Goal: Task Accomplishment & Management: Complete application form

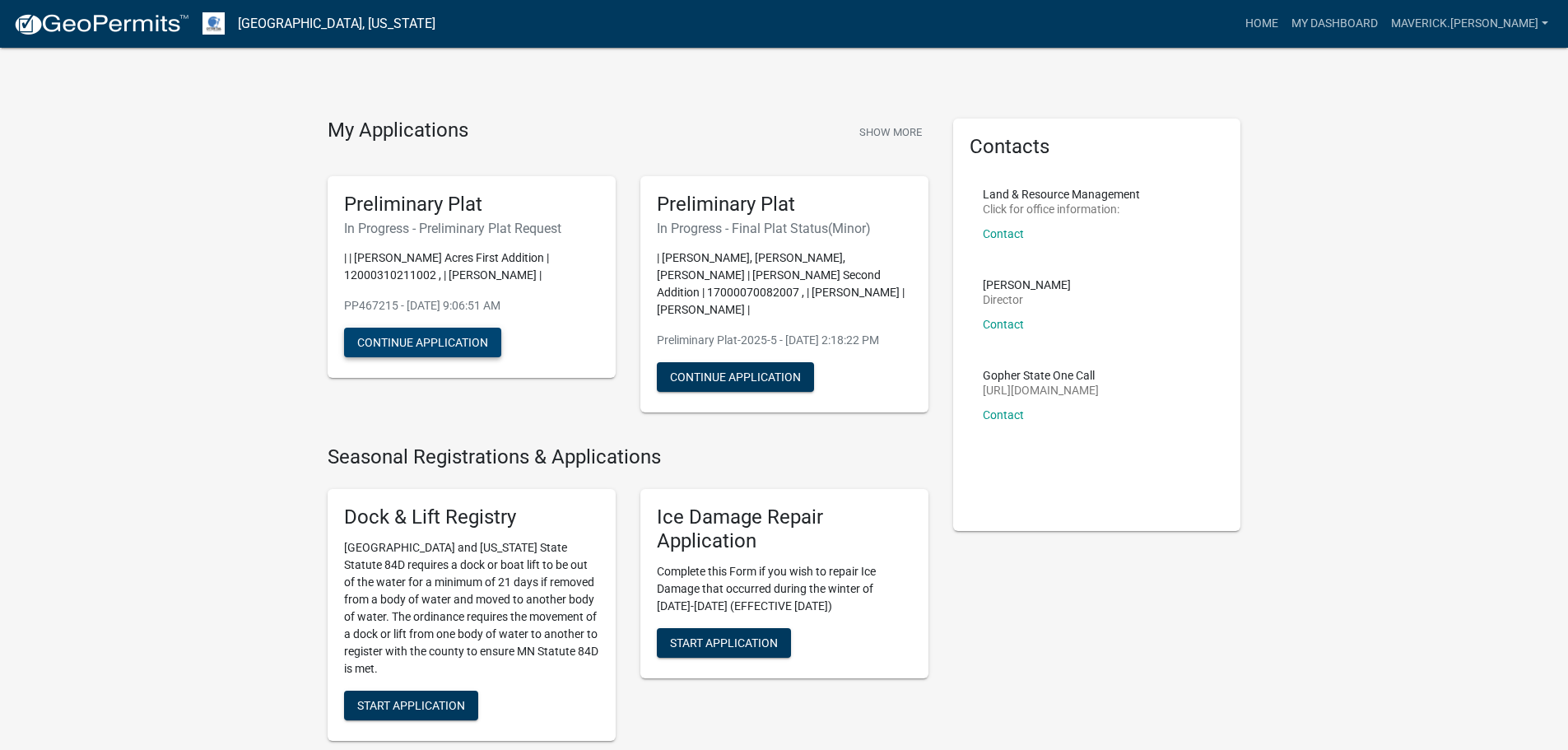
click at [420, 339] on button "Continue Application" at bounding box center [422, 342] width 157 height 30
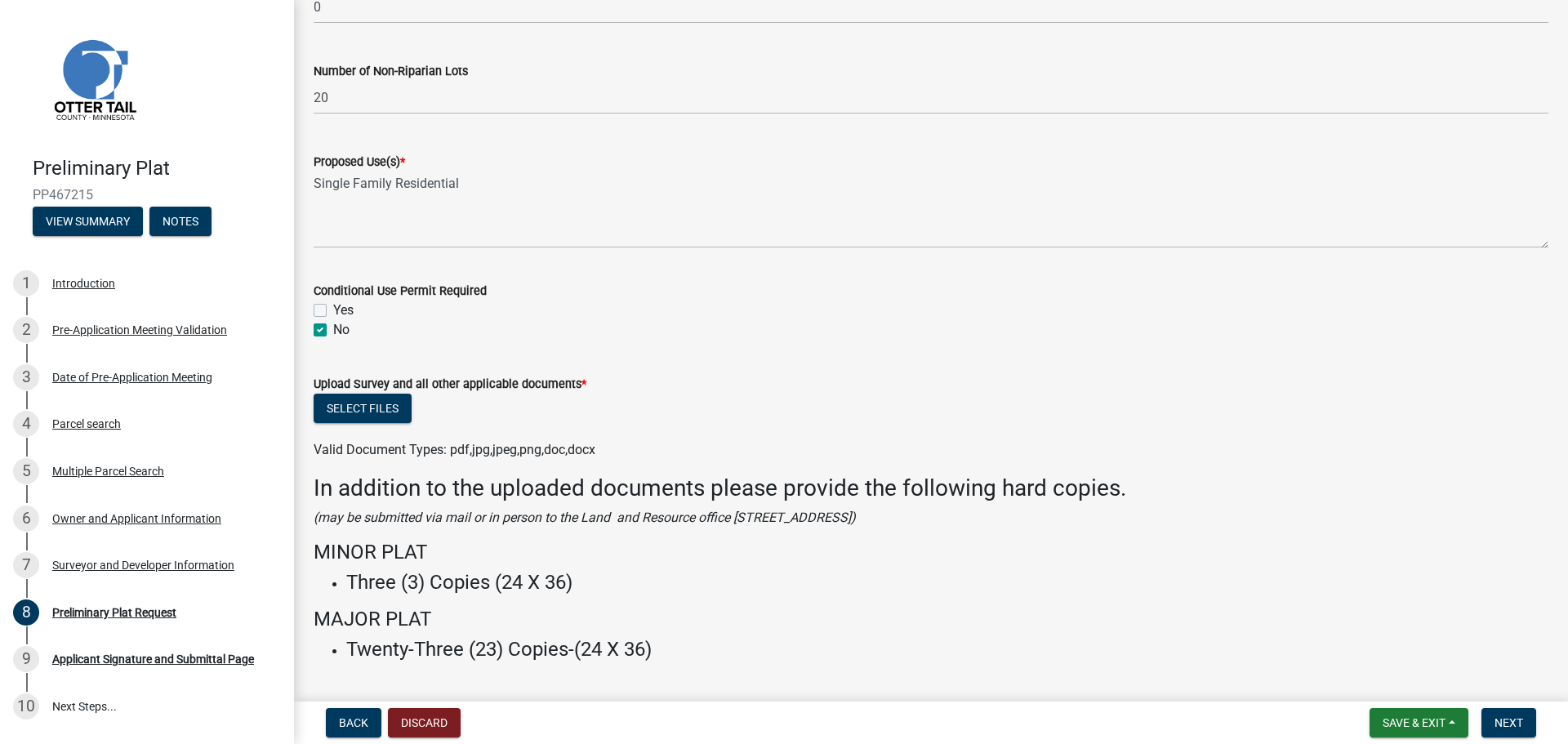
scroll to position [726, 0]
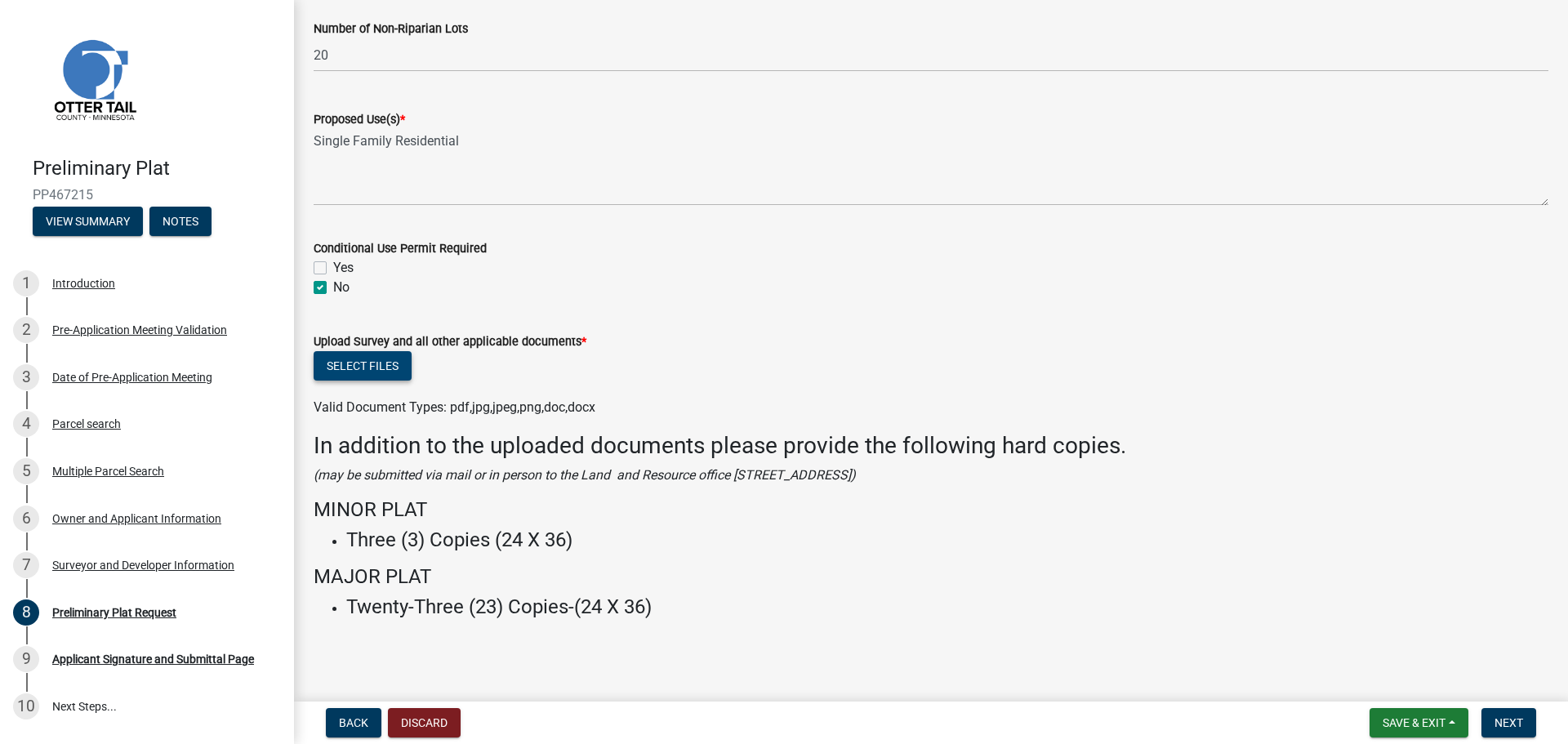
click at [362, 366] on button "Select files" at bounding box center [362, 366] width 98 height 30
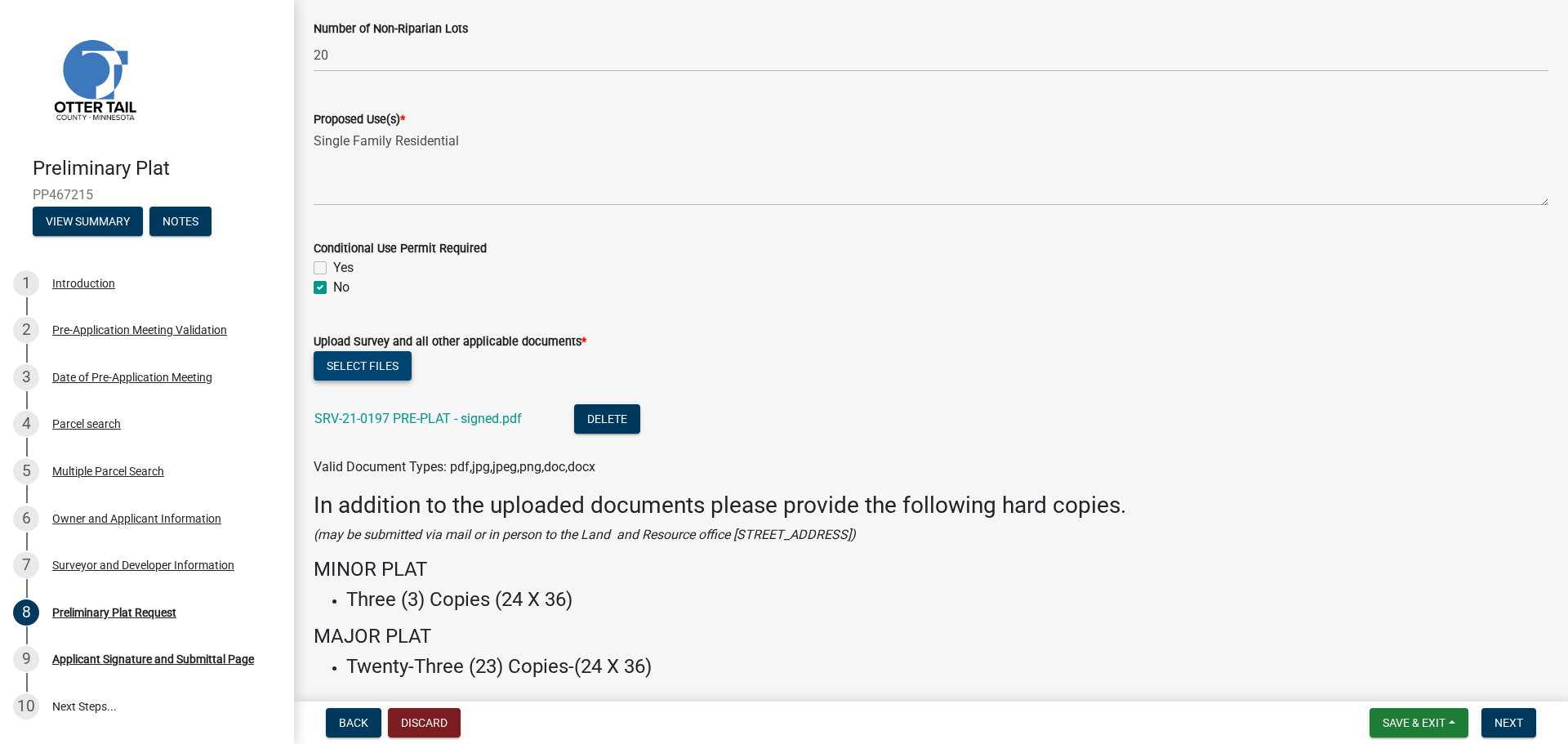
scroll to position [786, 0]
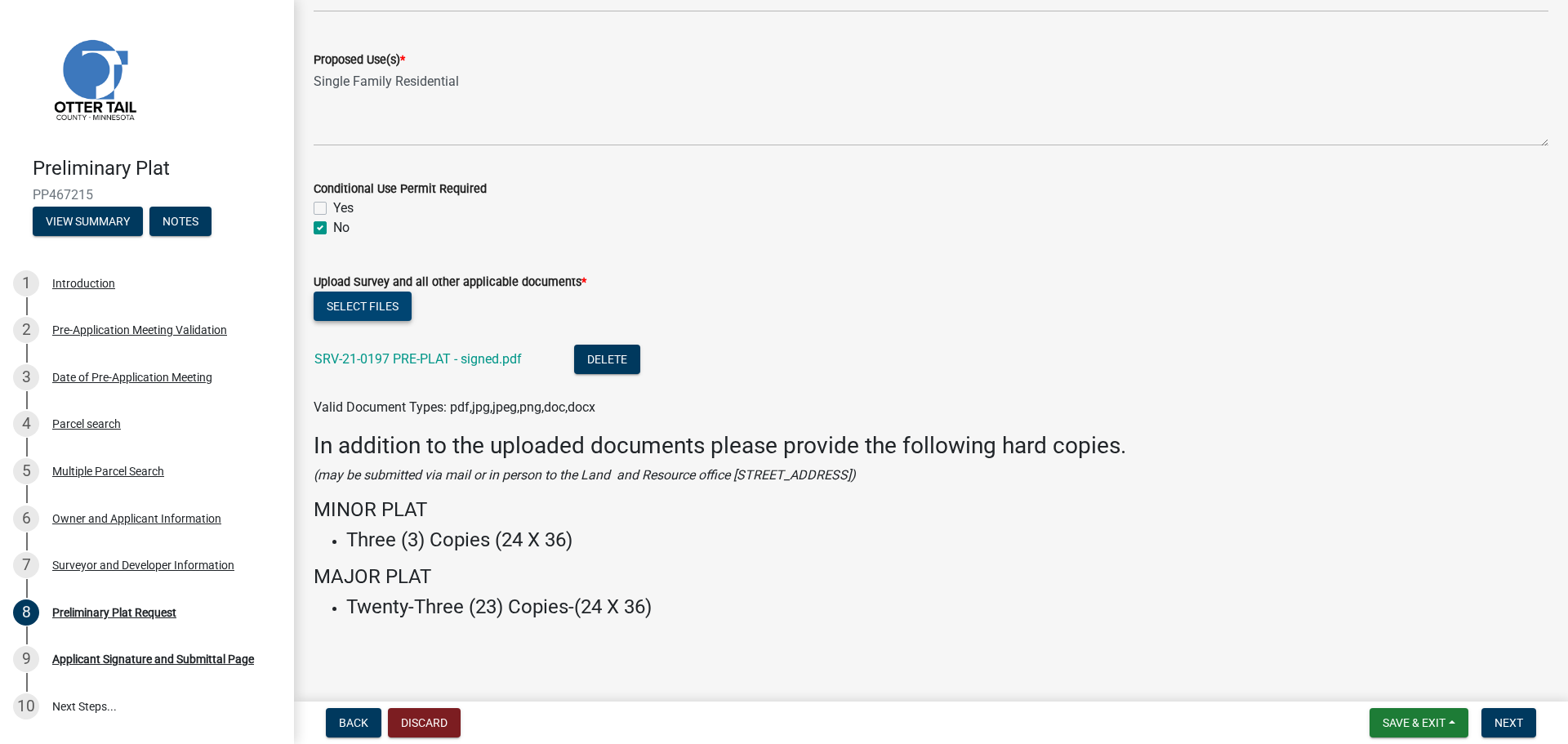
click at [362, 304] on button "Select files" at bounding box center [362, 306] width 98 height 30
click at [575, 354] on div "Delete" at bounding box center [620, 361] width 92 height 33
click at [590, 356] on button "Delete" at bounding box center [607, 359] width 66 height 30
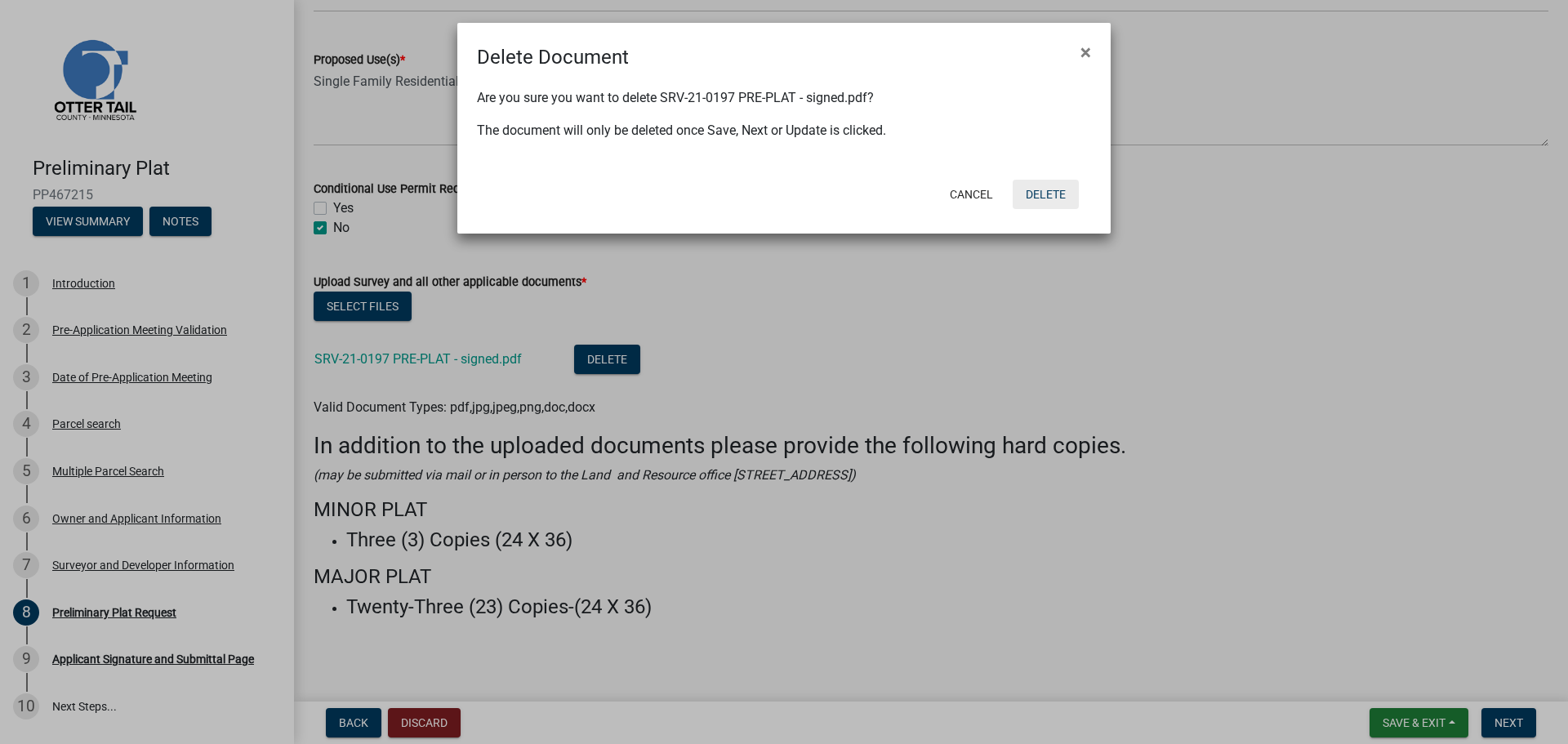
click at [1061, 200] on button "Delete" at bounding box center [1046, 194] width 66 height 30
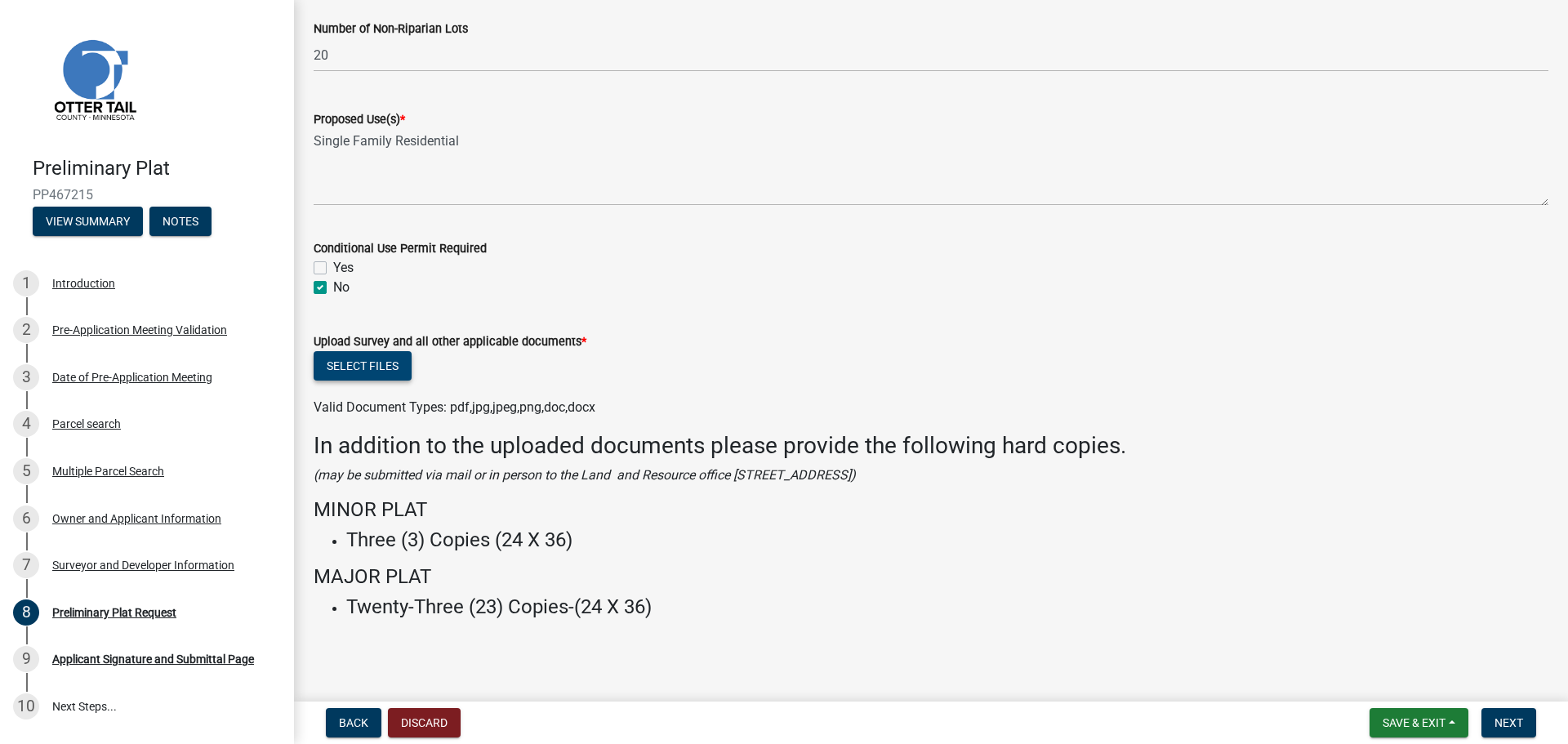
click at [389, 369] on button "Select files" at bounding box center [362, 366] width 98 height 30
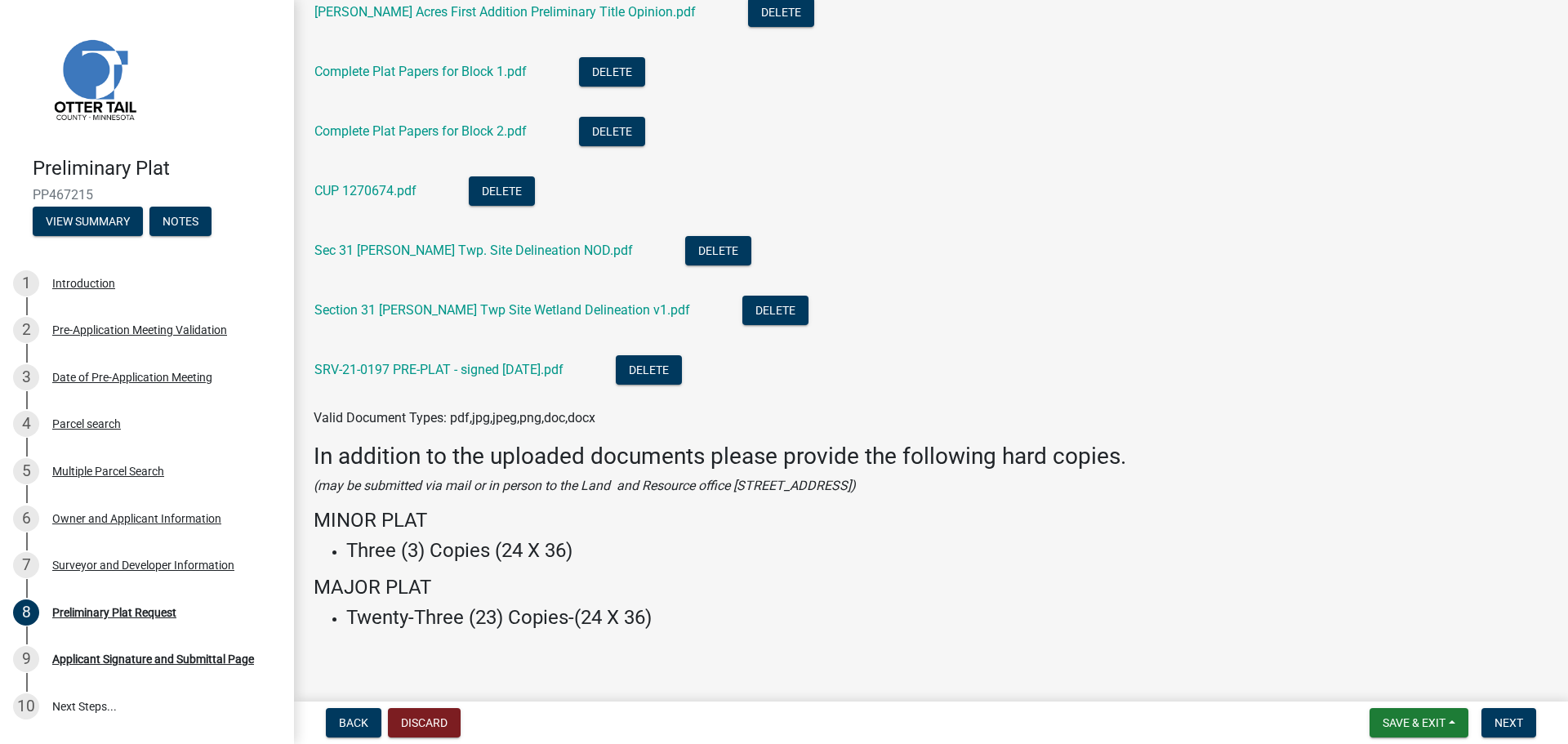
scroll to position [1263, 0]
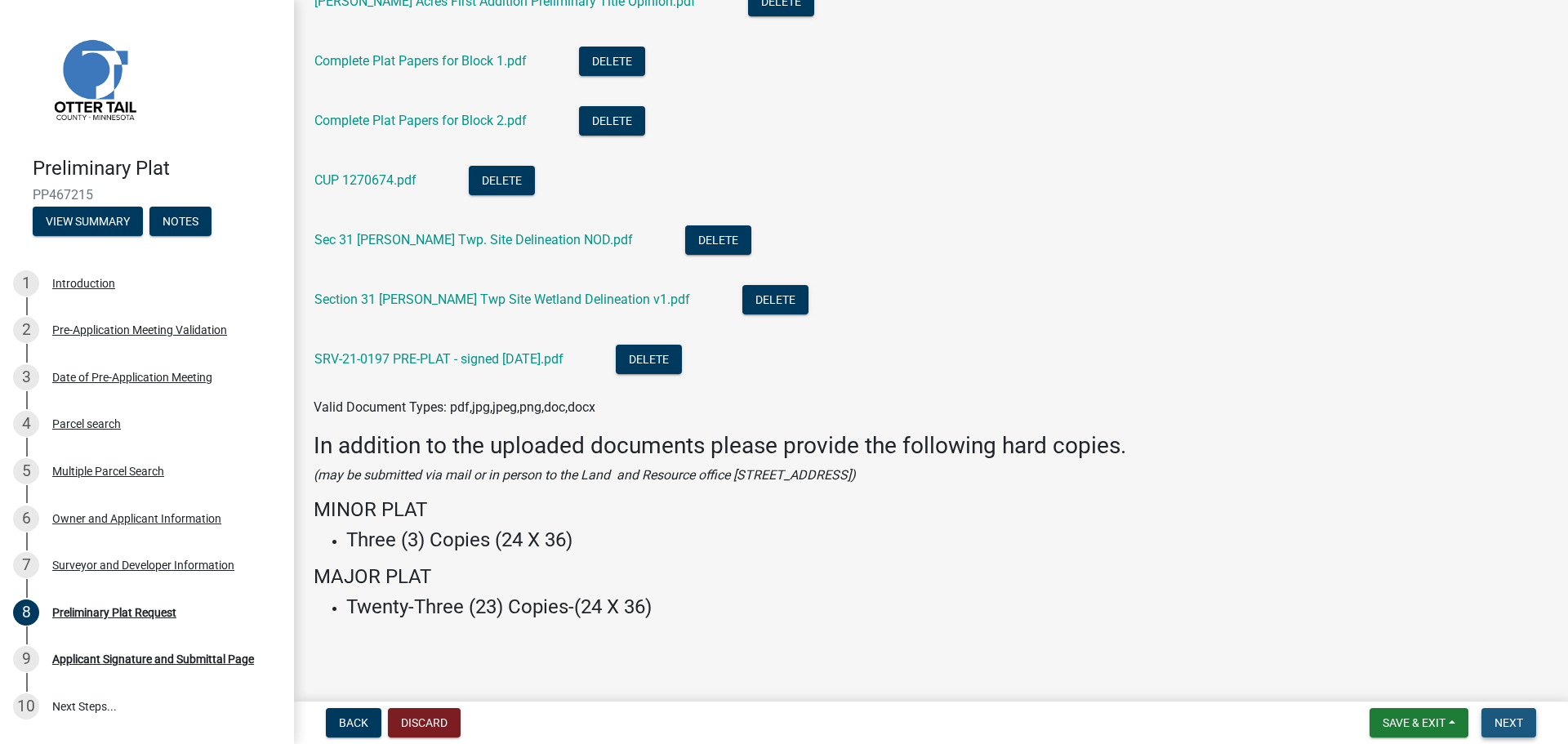
click at [1513, 725] on span "Next" at bounding box center [1509, 722] width 29 height 13
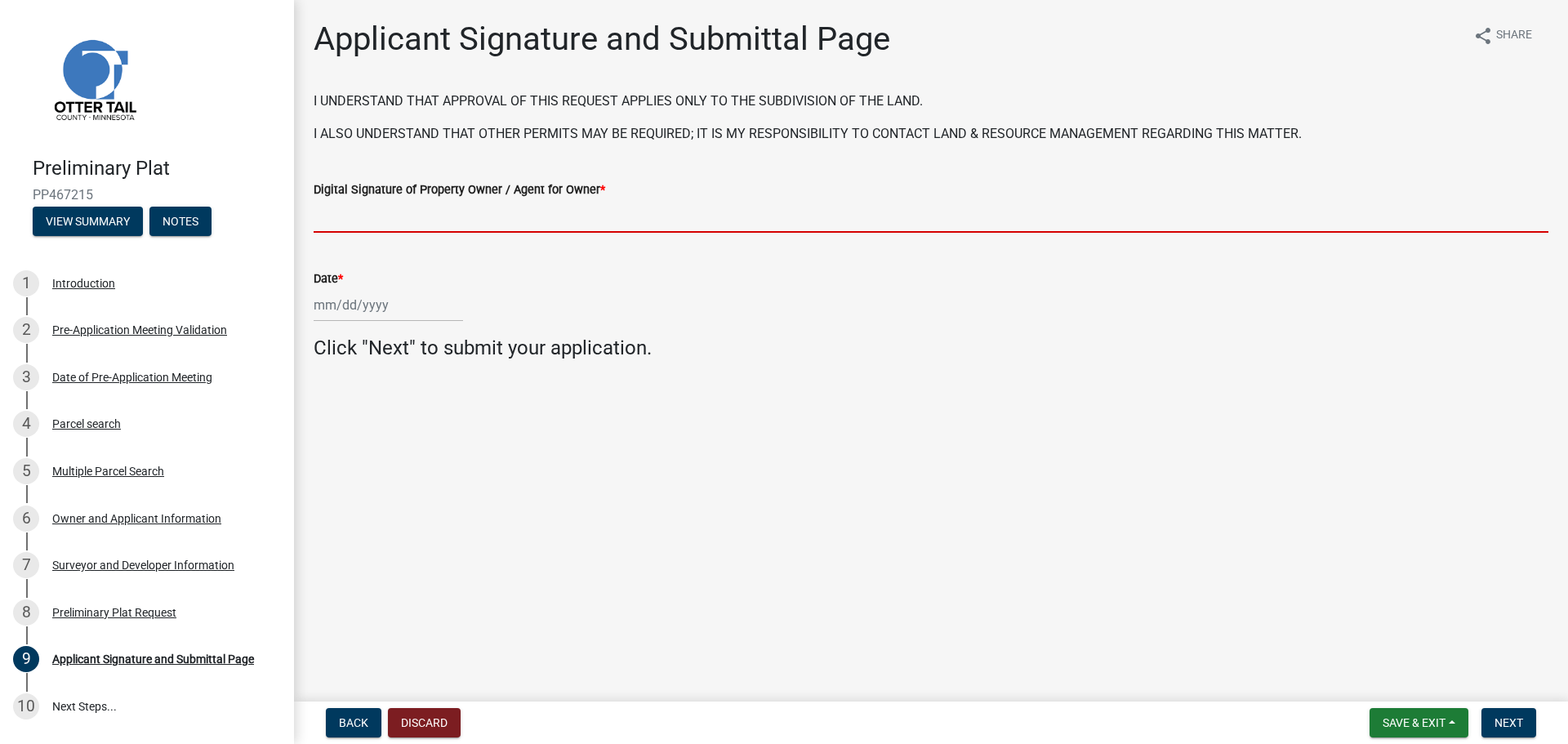
click at [358, 219] on input "Digital Signature of Property Owner / Agent for Owner *" at bounding box center [932, 215] width 1235 height 33
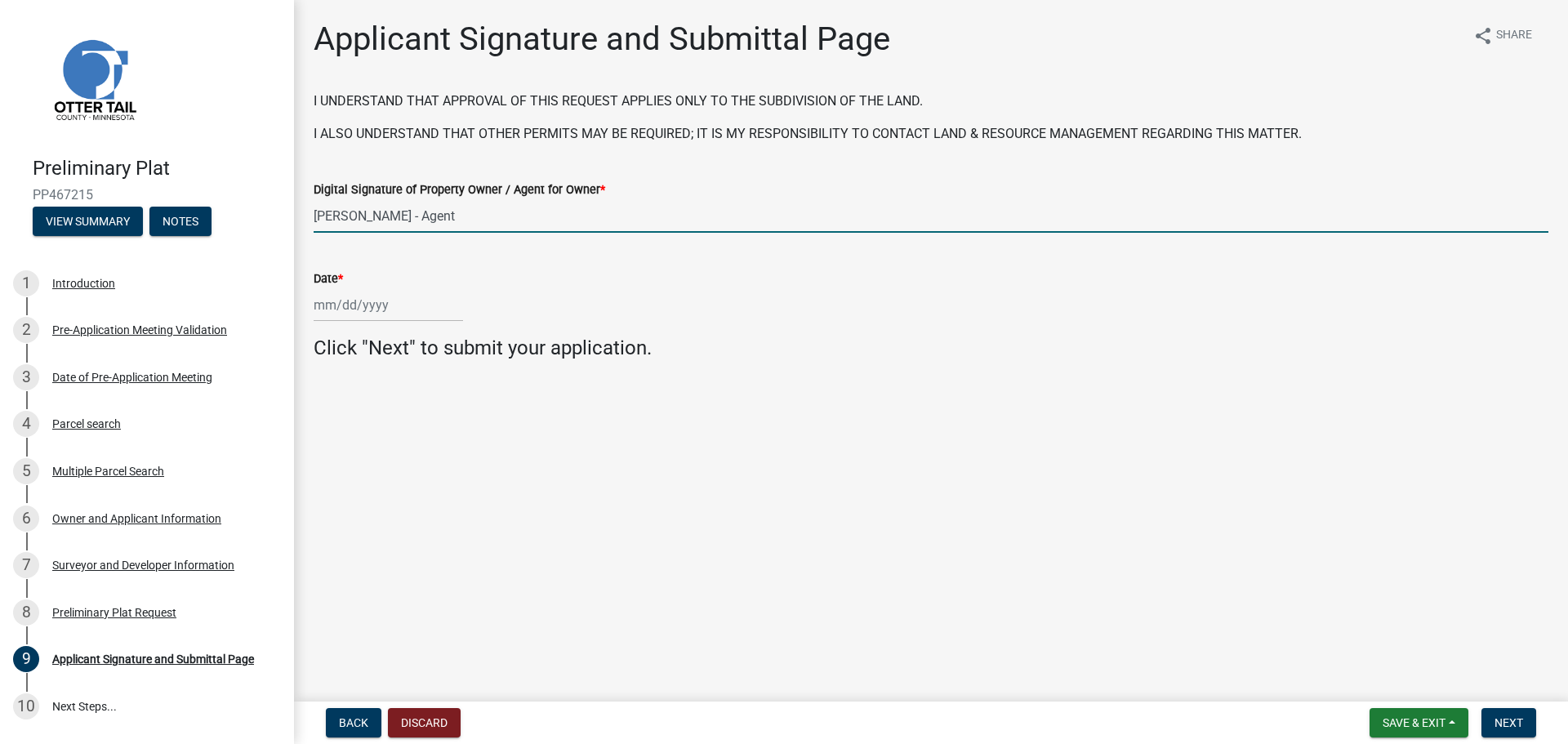
type input "[PERSON_NAME] - Agent"
select select "8"
select select "2025"
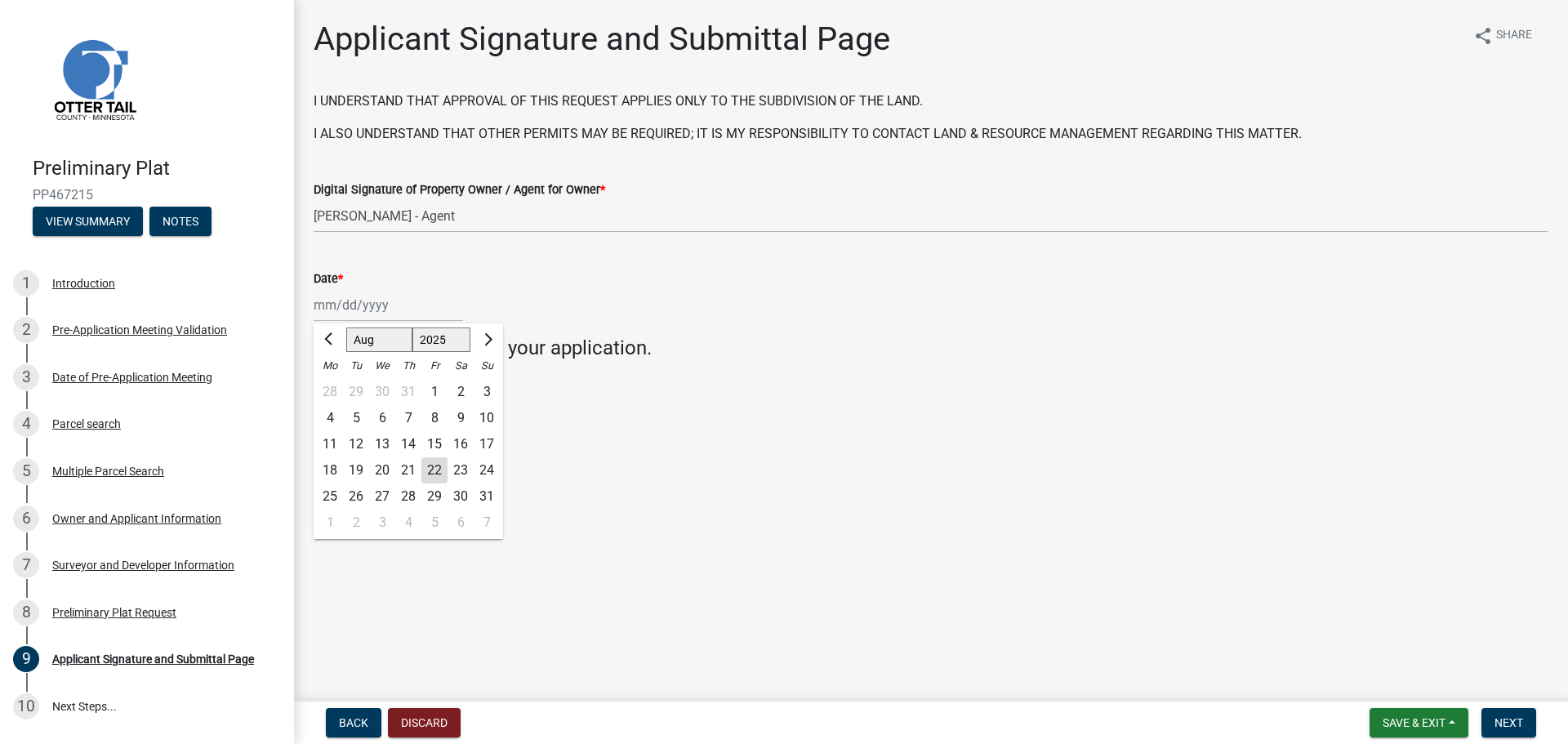
click at [439, 467] on div "22" at bounding box center [434, 470] width 26 height 26
type input "[DATE]"
click at [1516, 720] on span "Next" at bounding box center [1509, 722] width 29 height 13
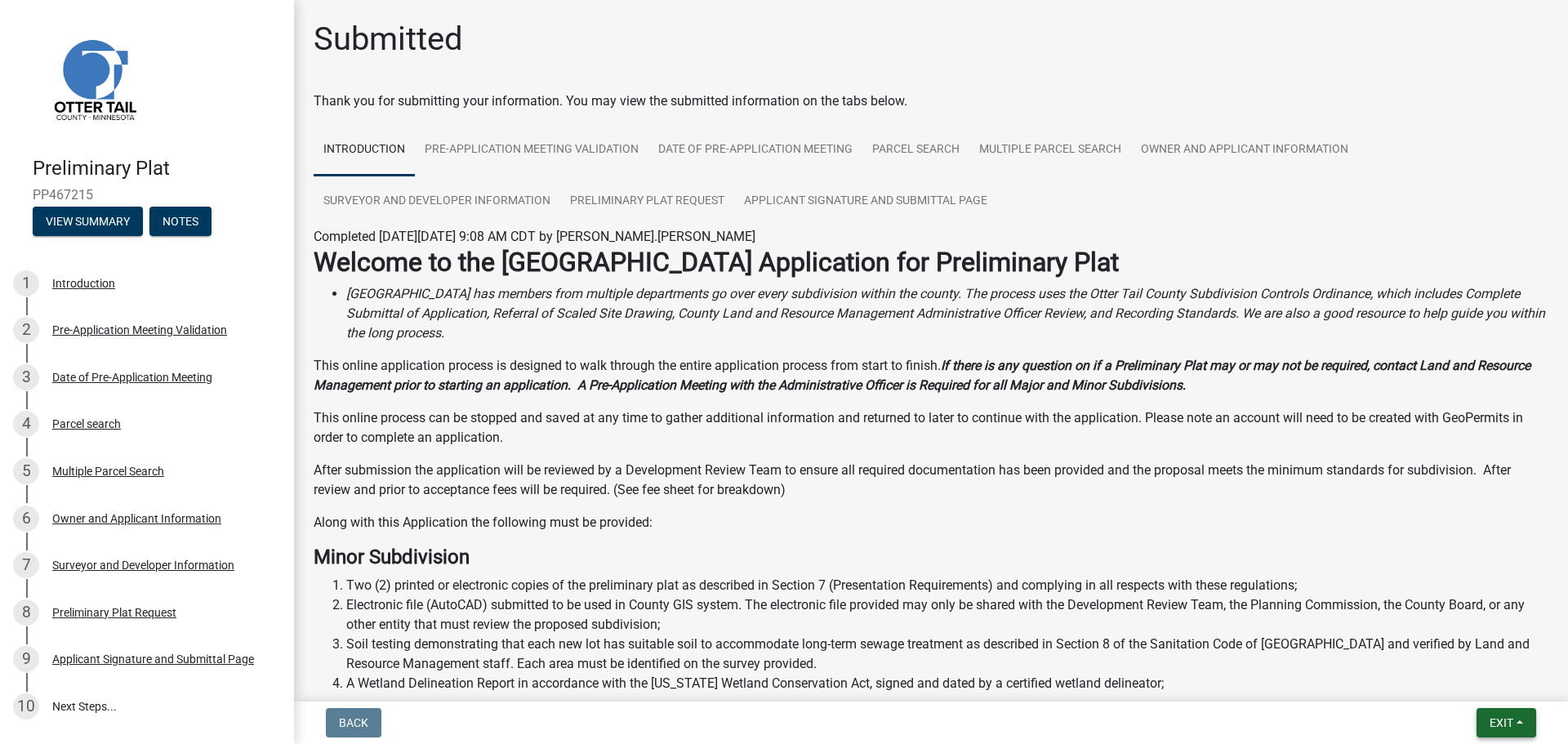
click at [1514, 722] on span "Exit" at bounding box center [1502, 722] width 24 height 13
click at [1450, 682] on button "Save & Exit" at bounding box center [1471, 680] width 131 height 39
